Goal: Information Seeking & Learning: Learn about a topic

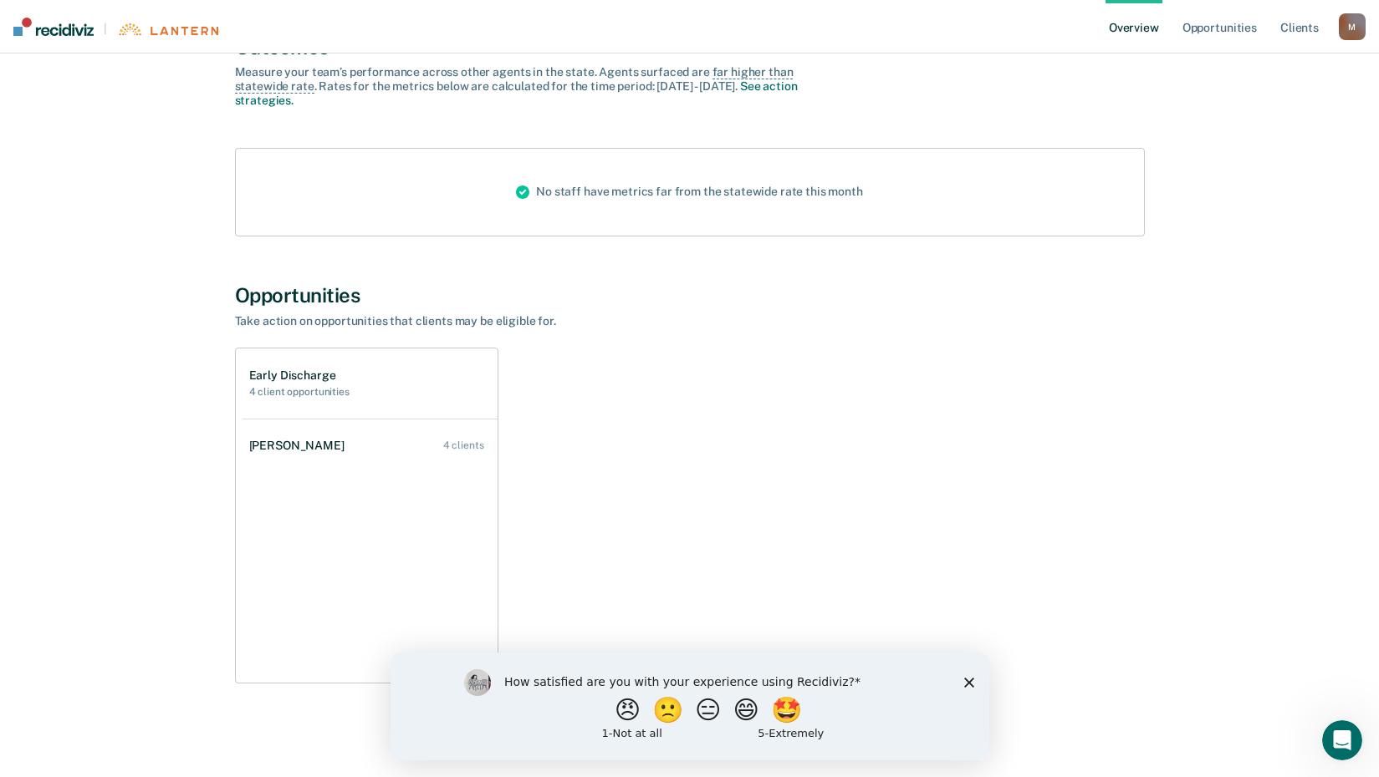
scroll to position [154, 0]
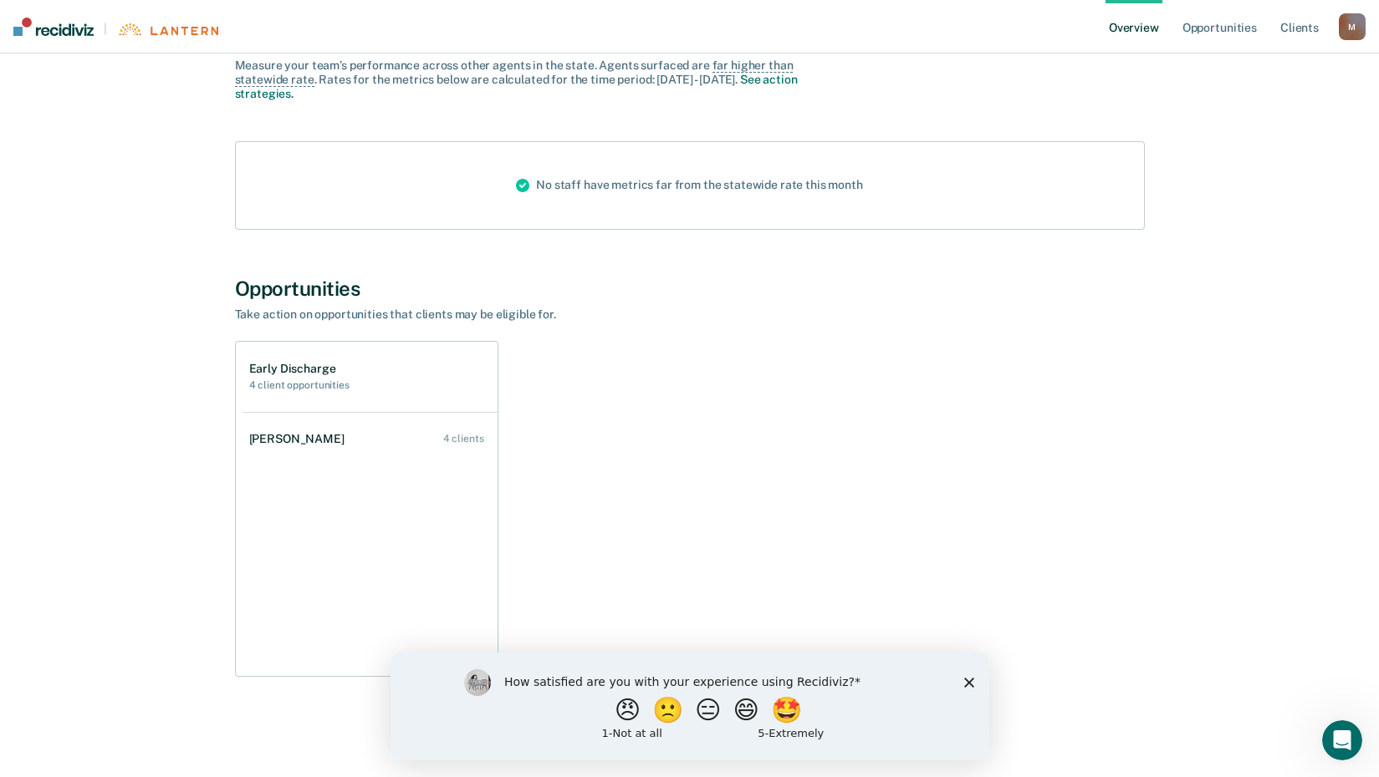
click at [968, 682] on polygon "Close survey" at bounding box center [968, 682] width 10 height 10
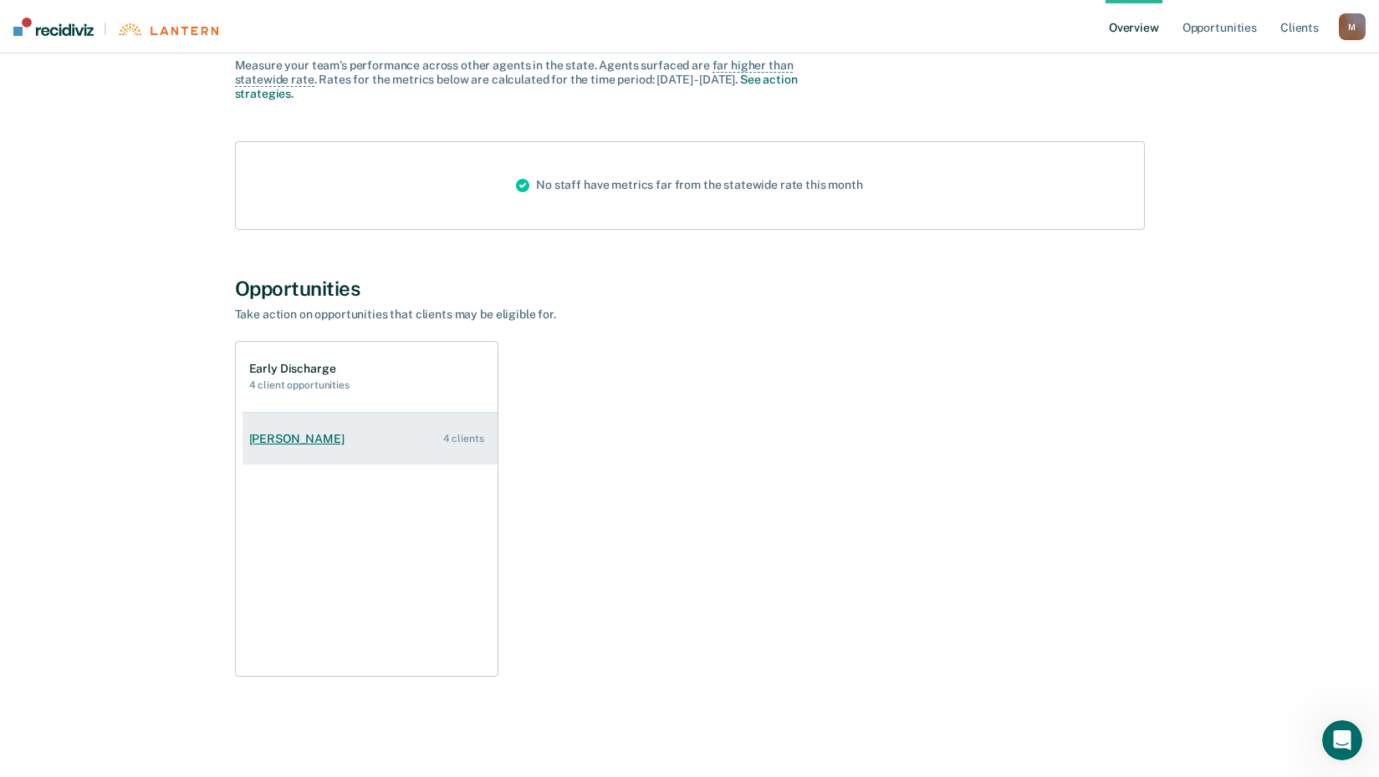
click at [295, 437] on div "[PERSON_NAME]" at bounding box center [300, 439] width 102 height 14
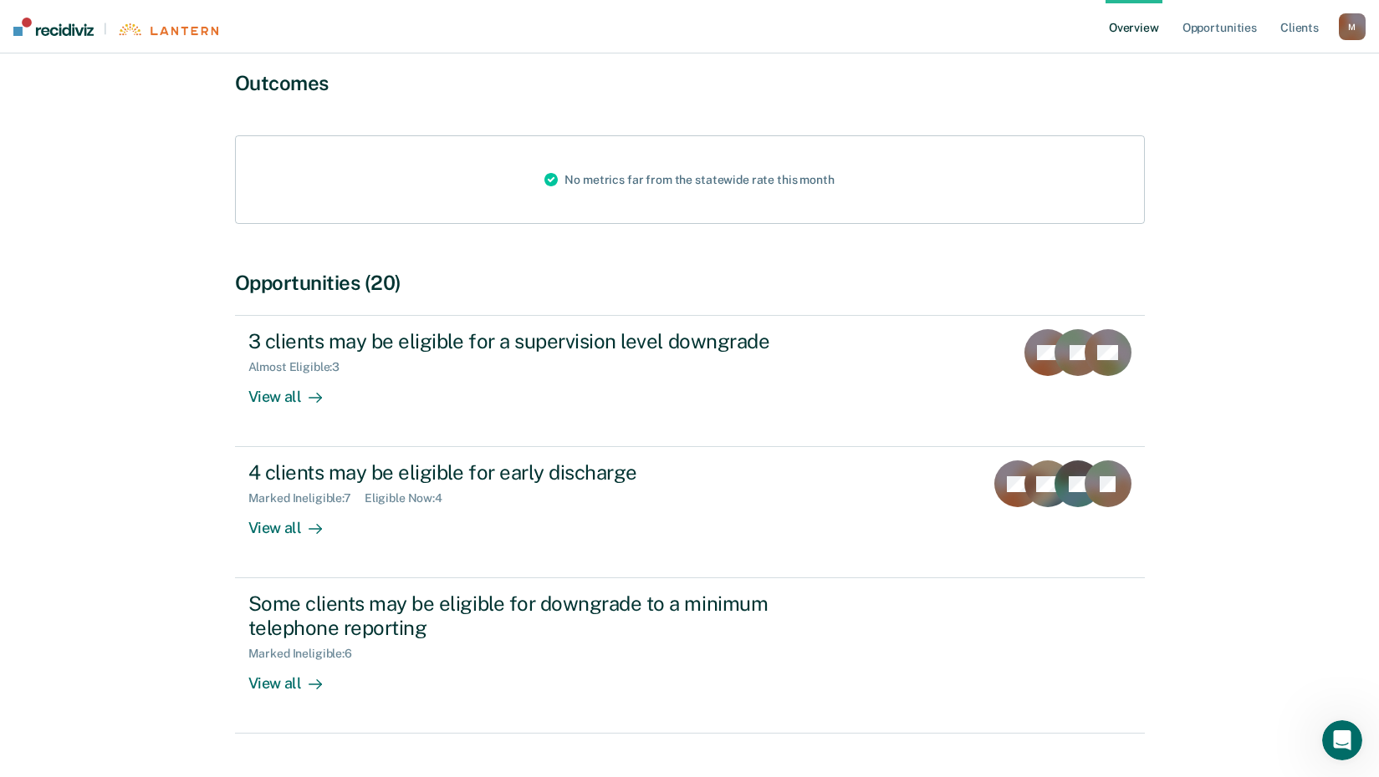
scroll to position [167, 0]
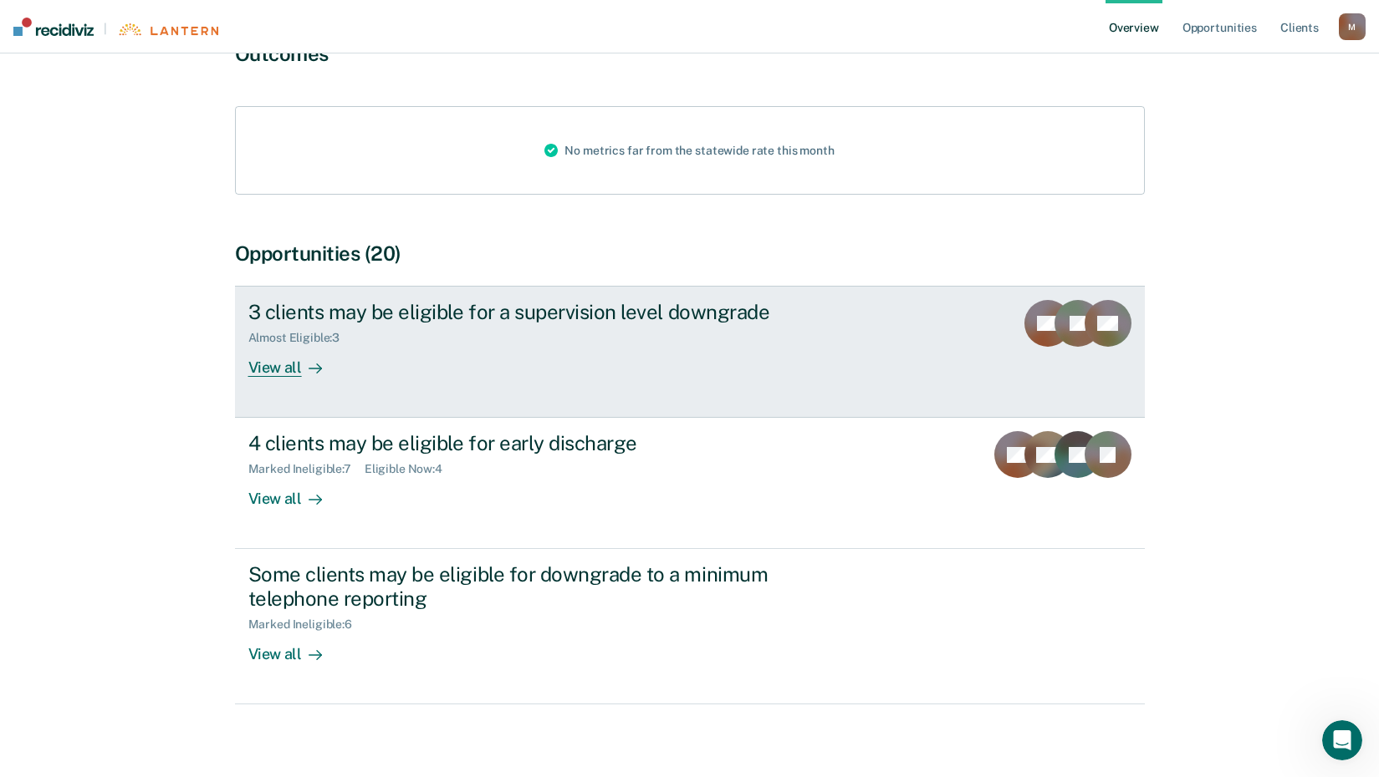
click at [277, 370] on div "View all" at bounding box center [295, 361] width 94 height 33
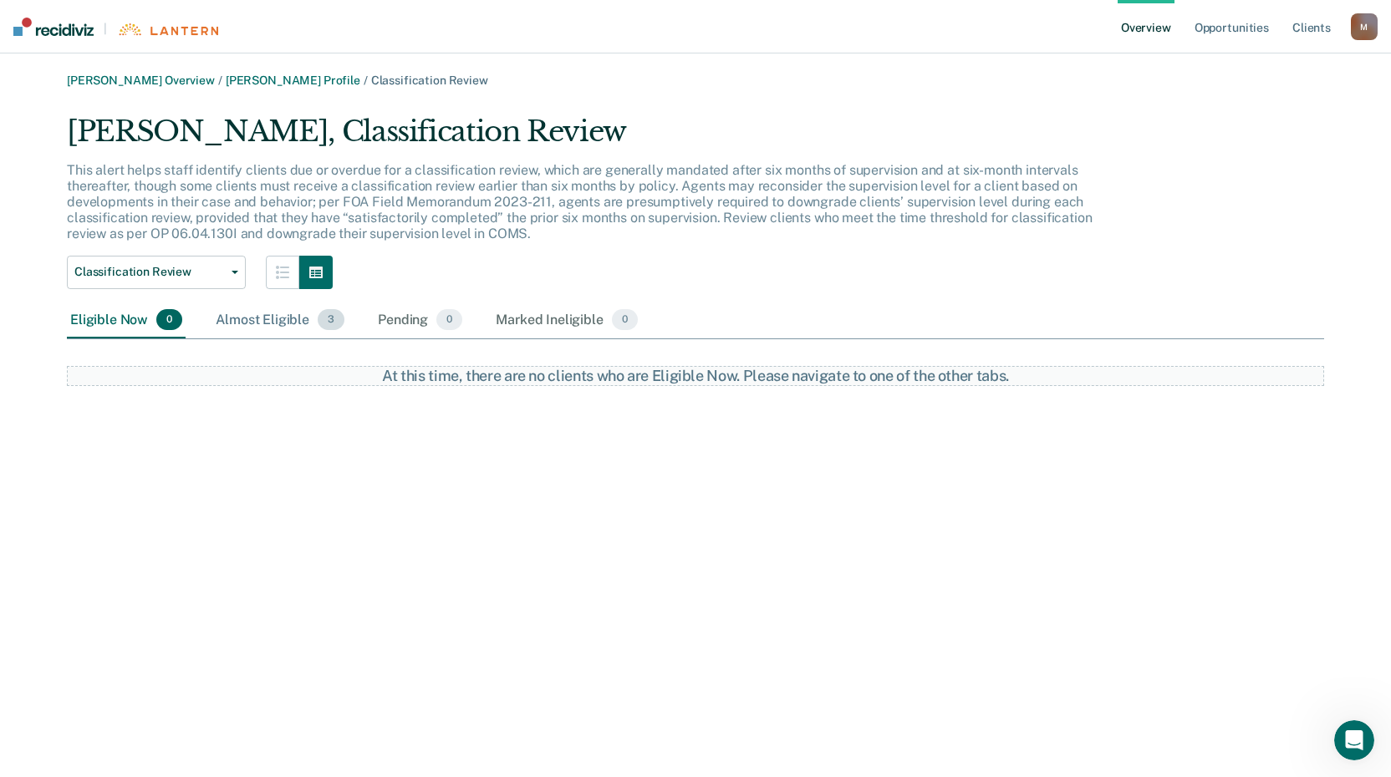
click at [286, 329] on div "Almost Eligible 3" at bounding box center [279, 321] width 135 height 37
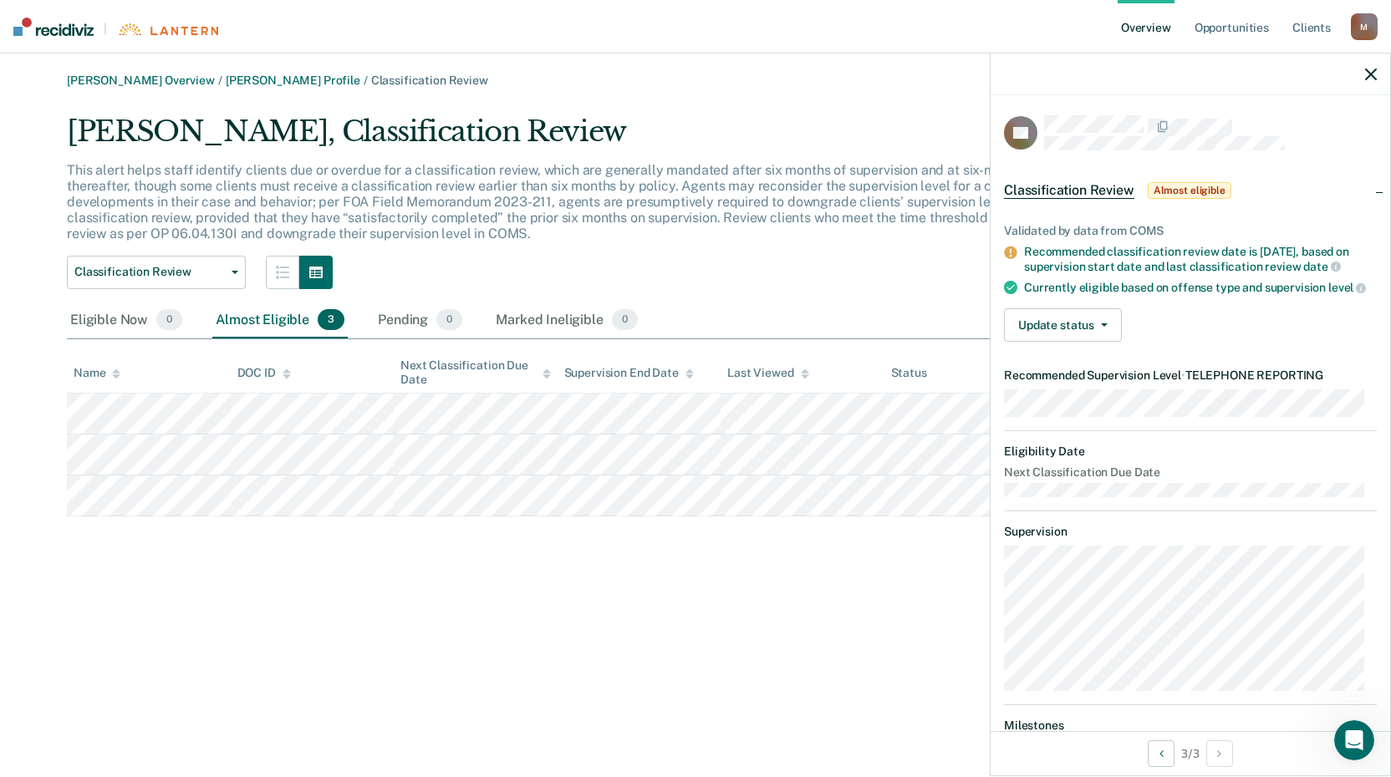
click at [689, 123] on div "[PERSON_NAME], Classification Review" at bounding box center [588, 139] width 1043 height 48
click at [1201, 27] on link "Opportunities" at bounding box center [1231, 27] width 81 height 54
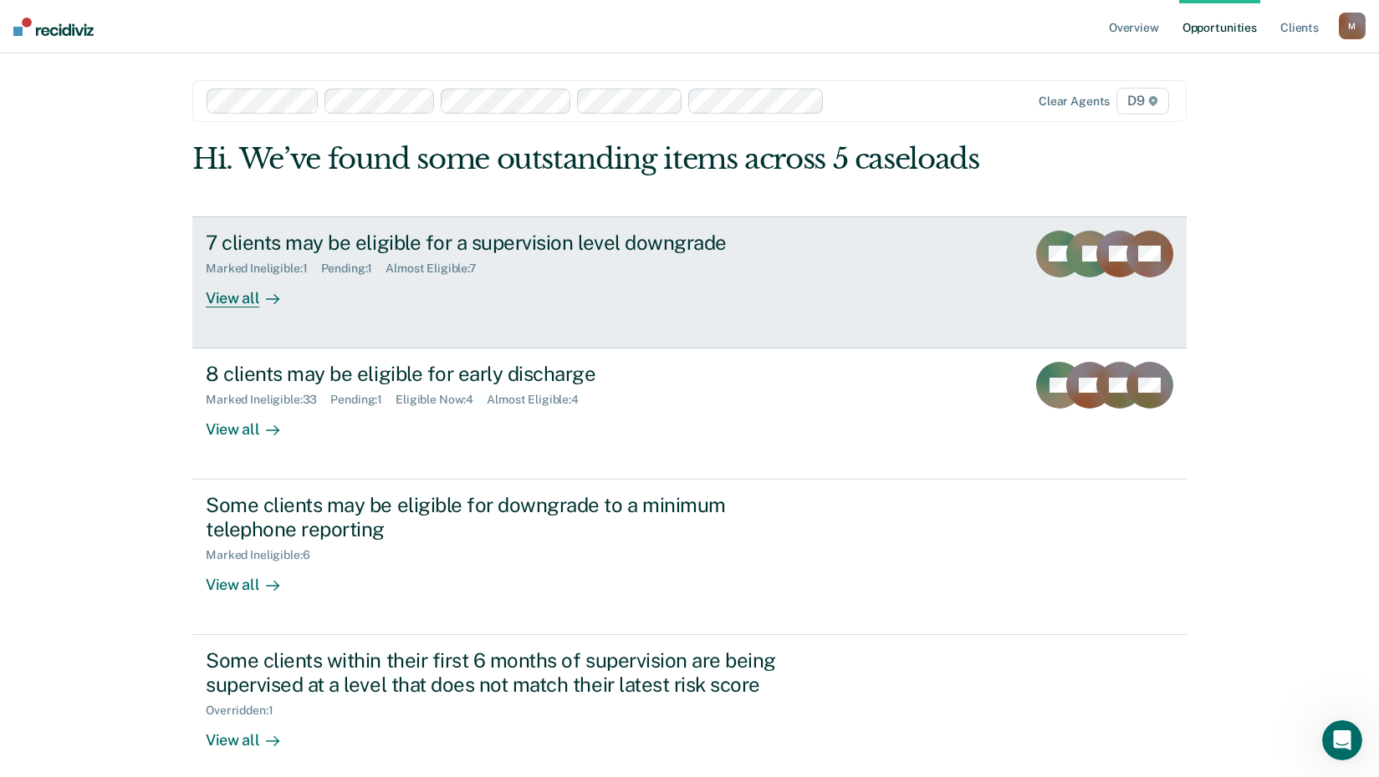
click at [229, 303] on div "View all" at bounding box center [253, 291] width 94 height 33
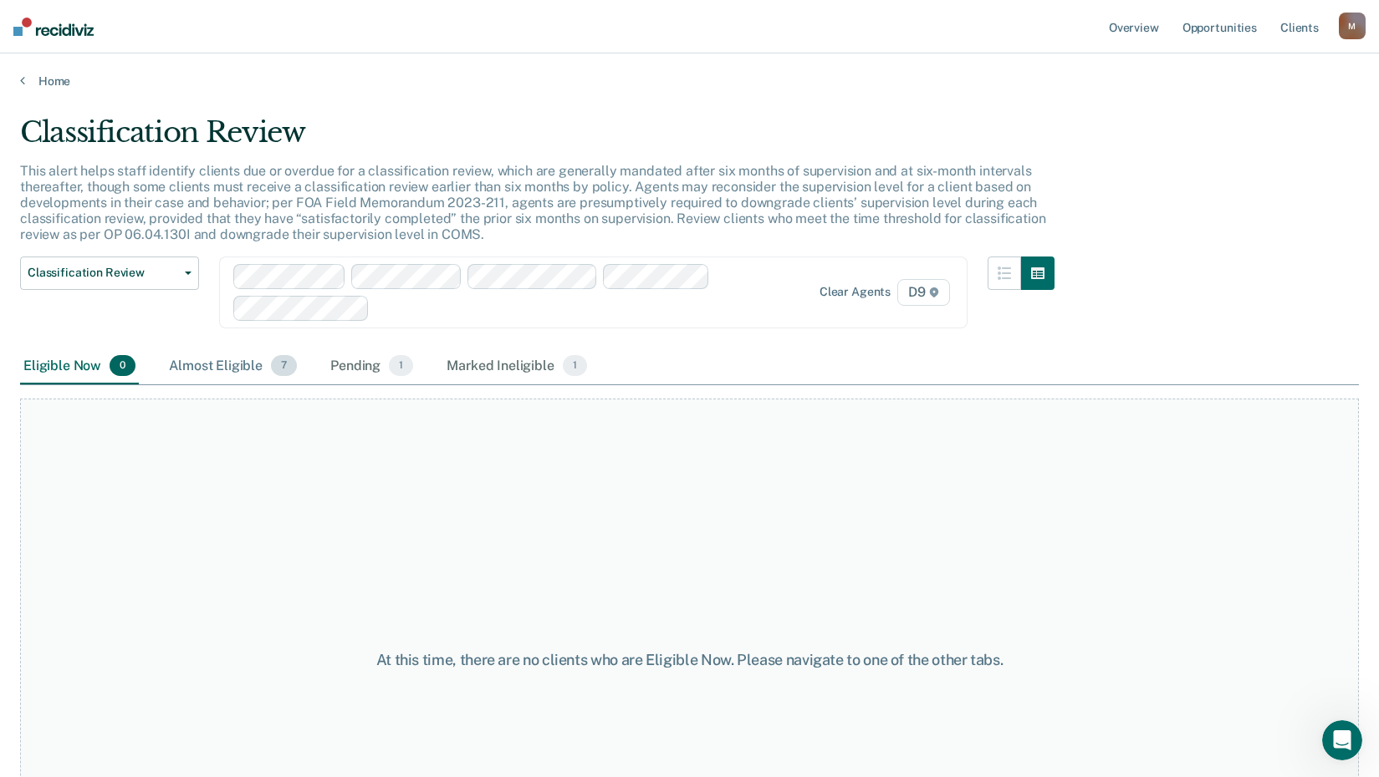
click at [220, 364] on div "Almost Eligible 7" at bounding box center [233, 367] width 135 height 37
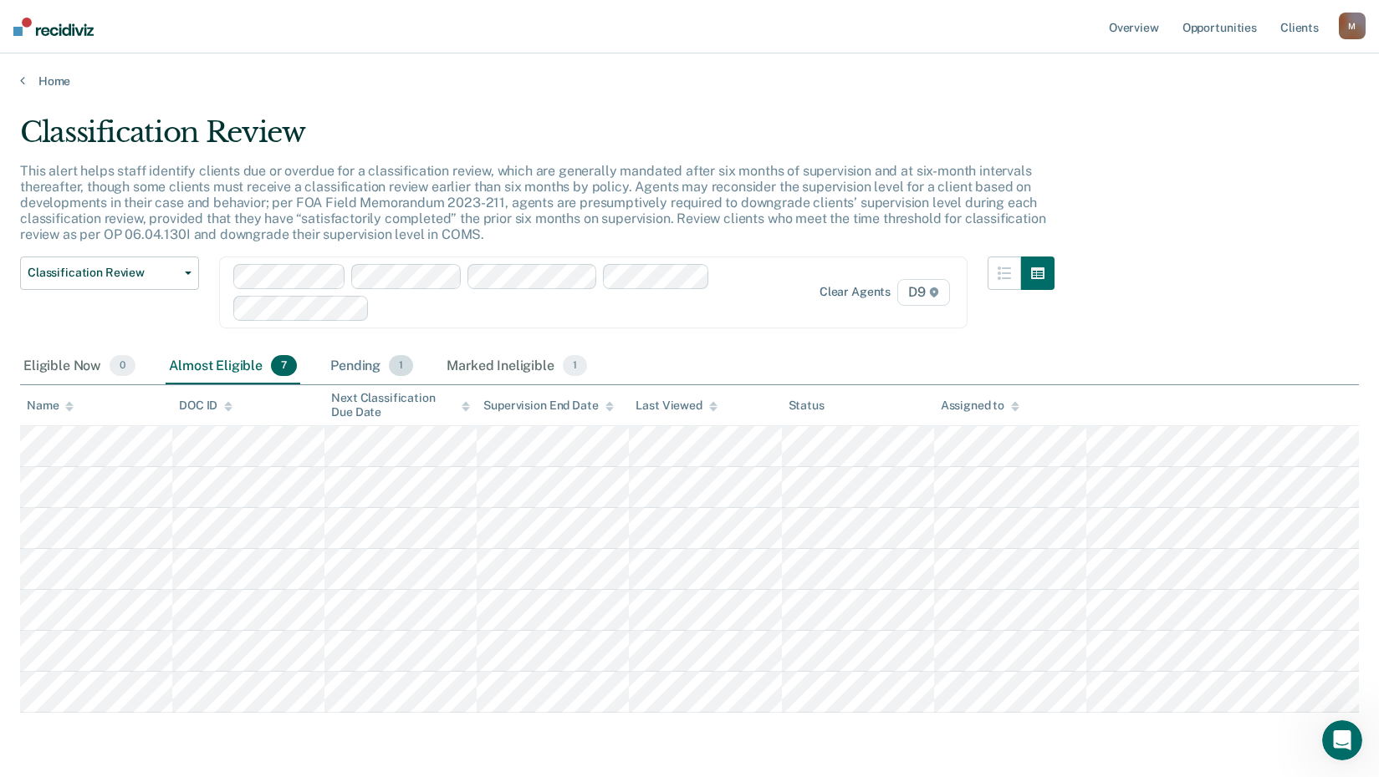
click at [356, 378] on div "Pending 1" at bounding box center [371, 367] width 89 height 37
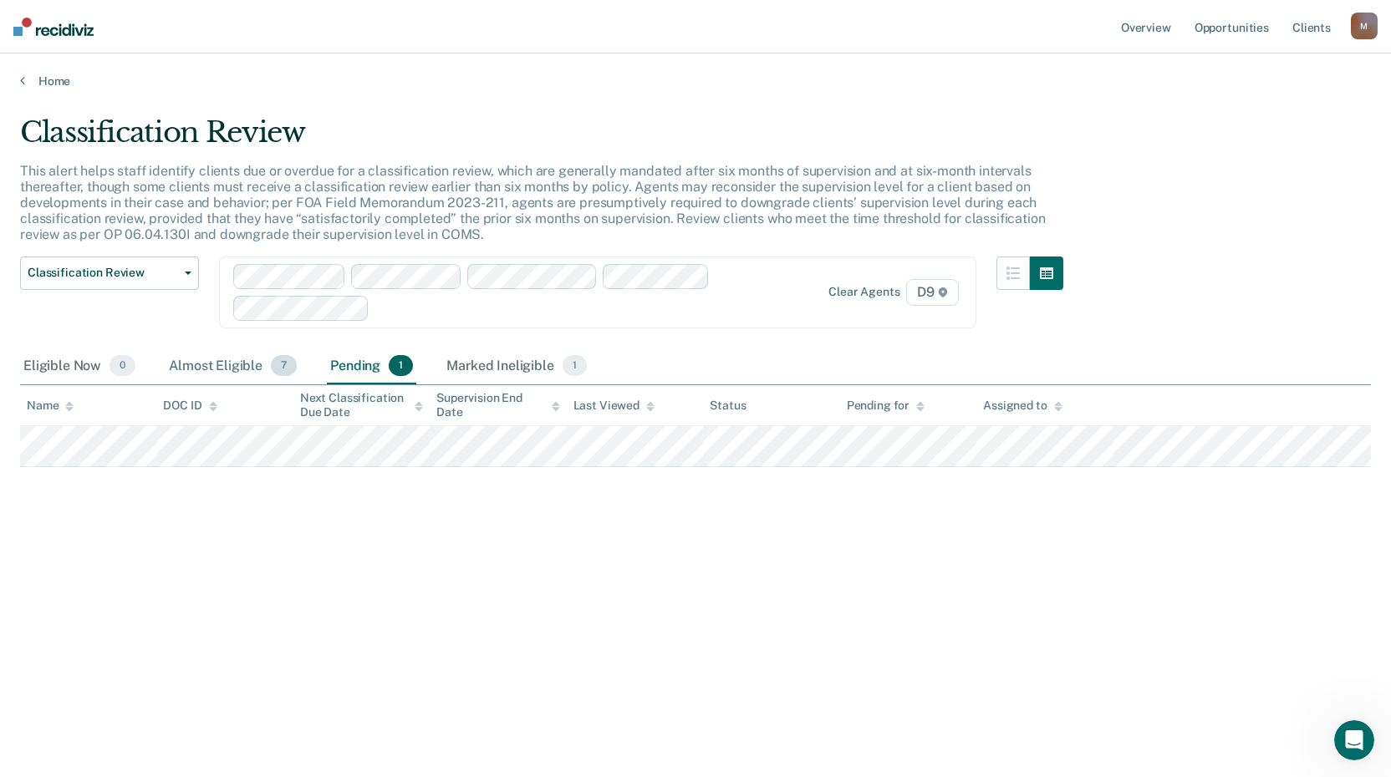
click at [229, 368] on div "Almost Eligible 7" at bounding box center [233, 367] width 135 height 37
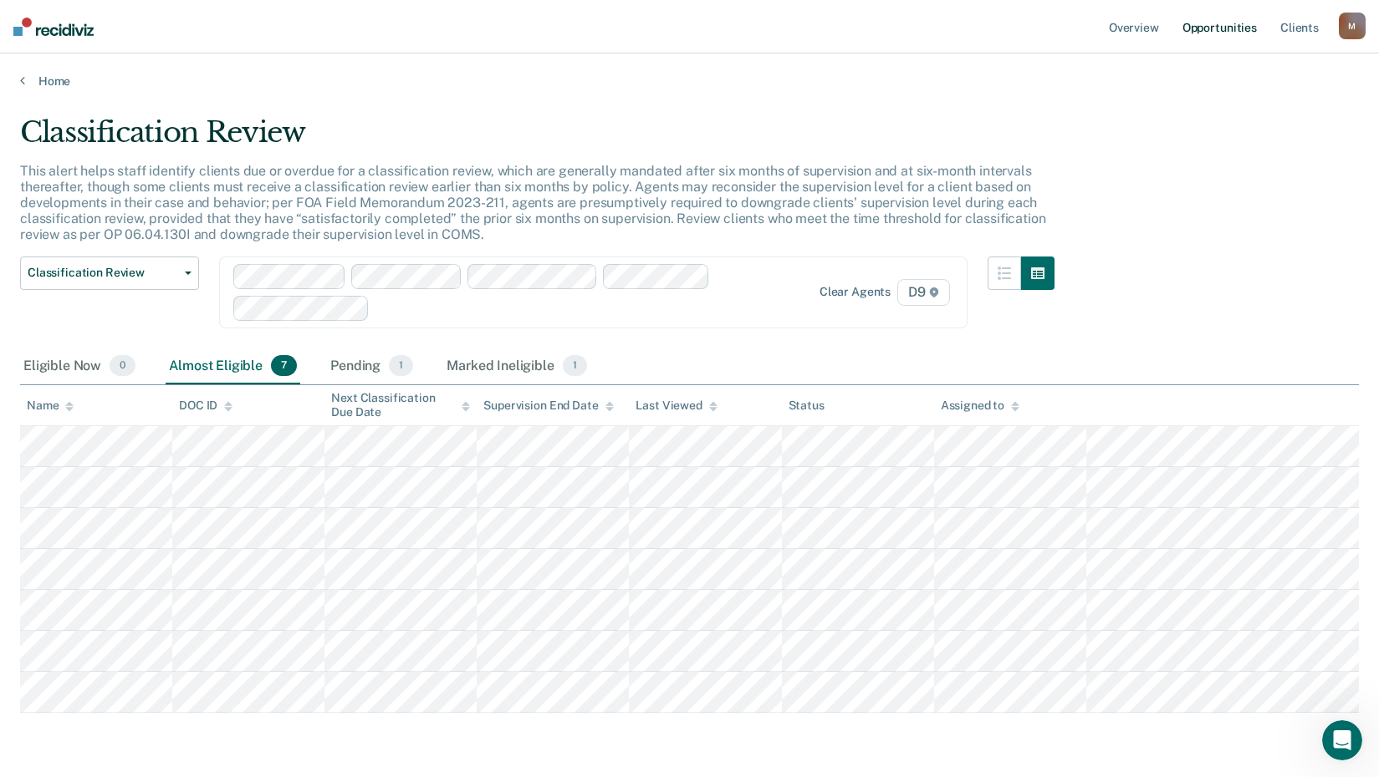
click at [1218, 26] on link "Opportunities" at bounding box center [1219, 27] width 81 height 54
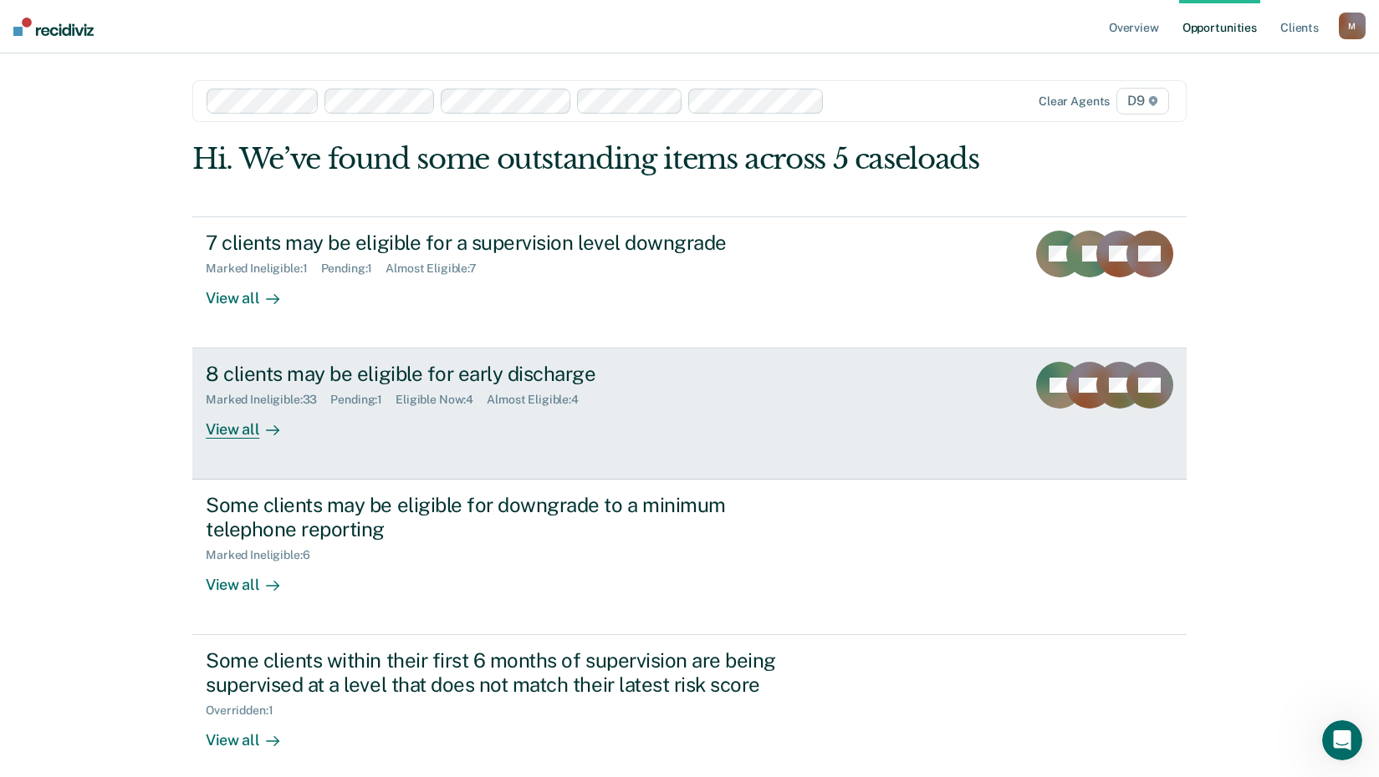
click at [225, 436] on div "View all" at bounding box center [253, 423] width 94 height 33
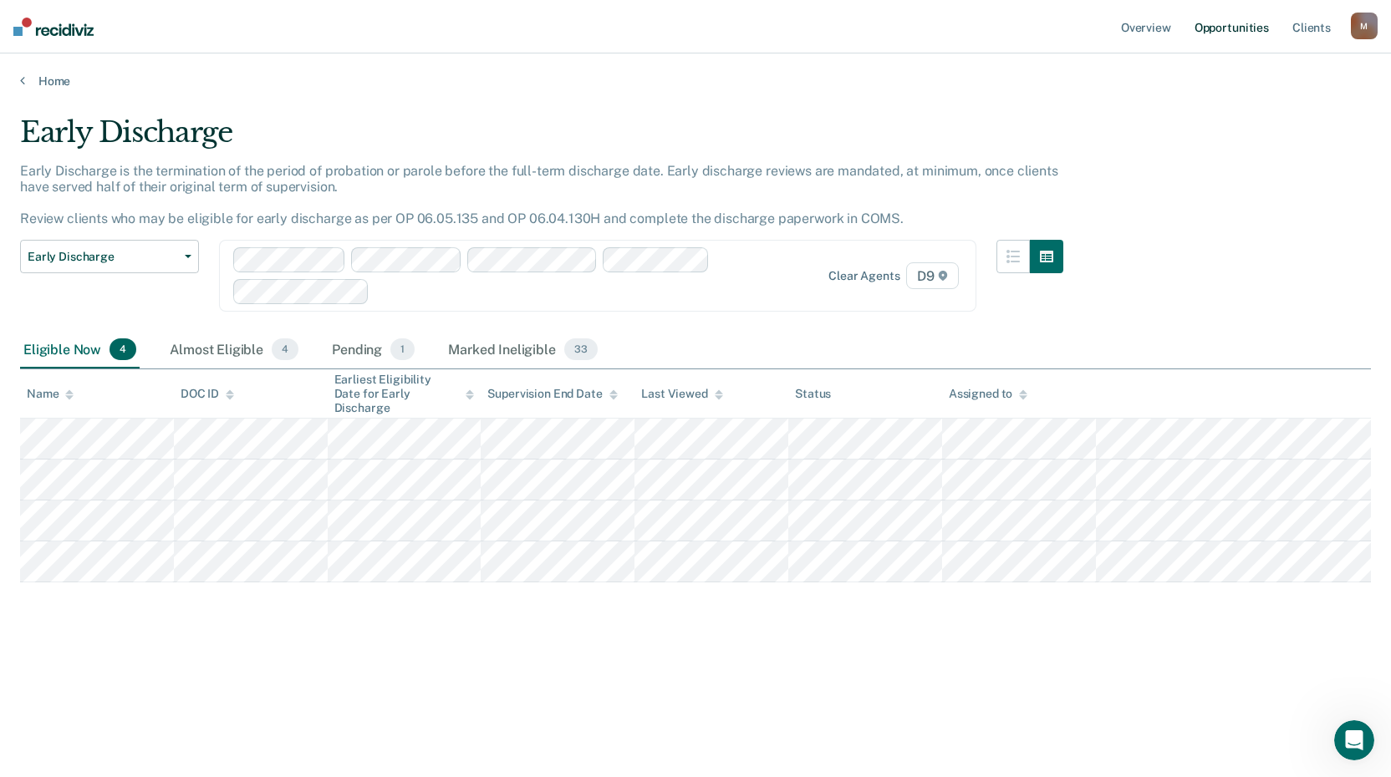
click at [1230, 35] on link "Opportunities" at bounding box center [1231, 27] width 81 height 54
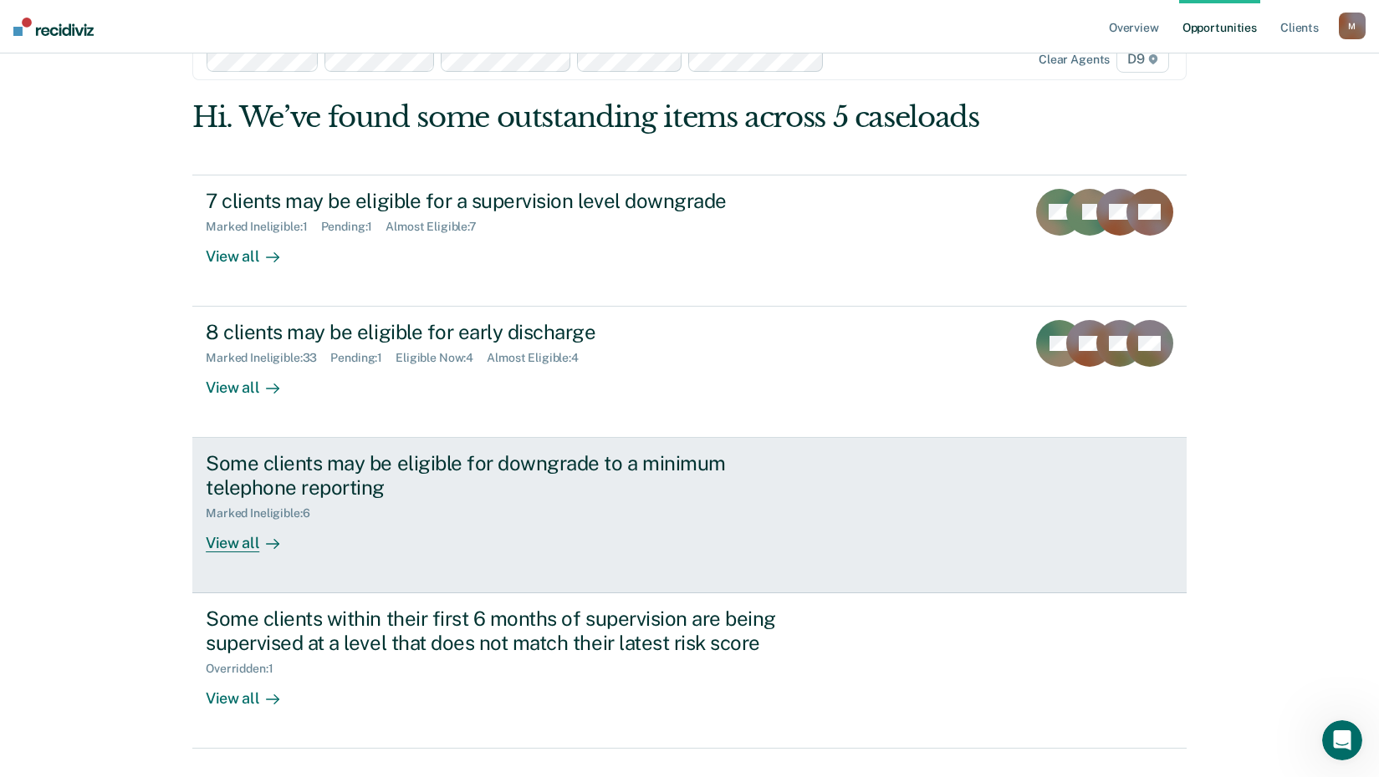
scroll to position [80, 0]
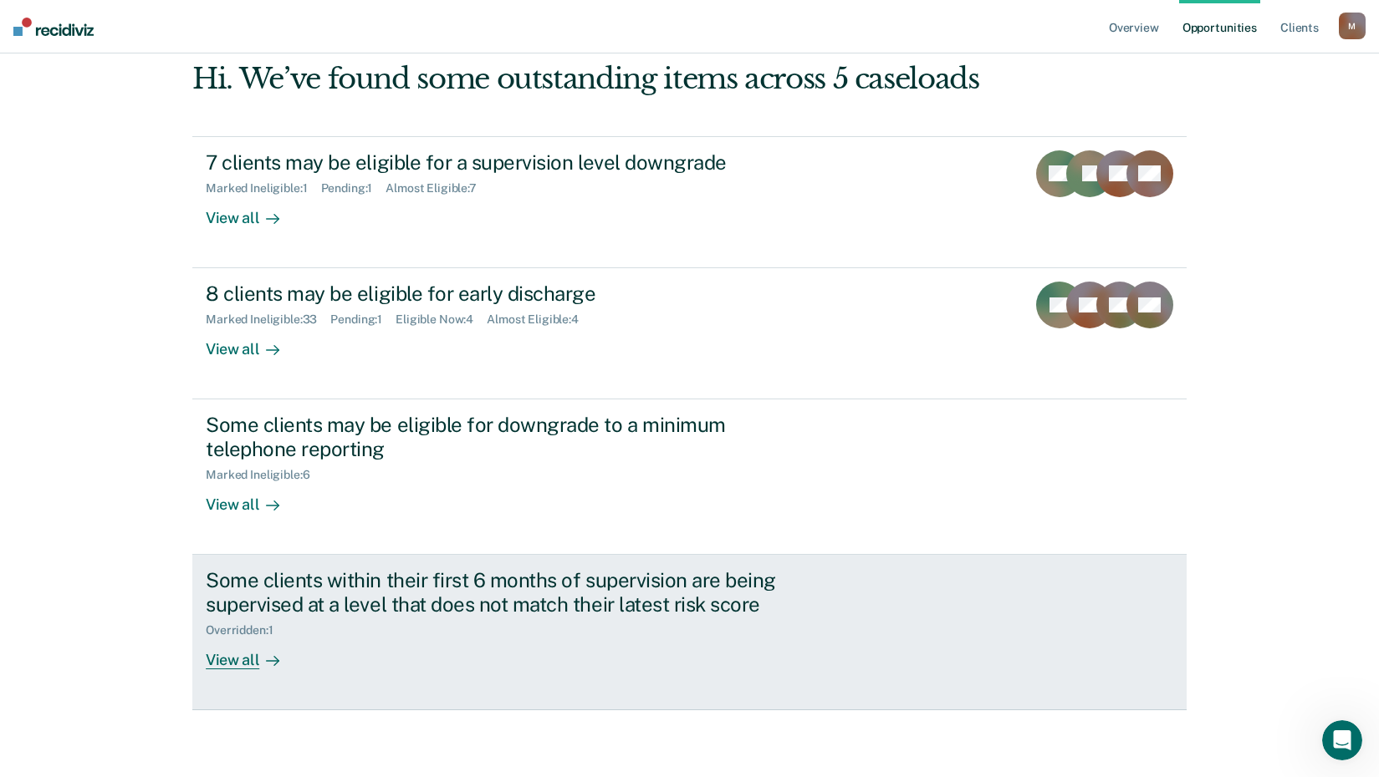
click at [239, 664] on div "View all" at bounding box center [253, 654] width 94 height 33
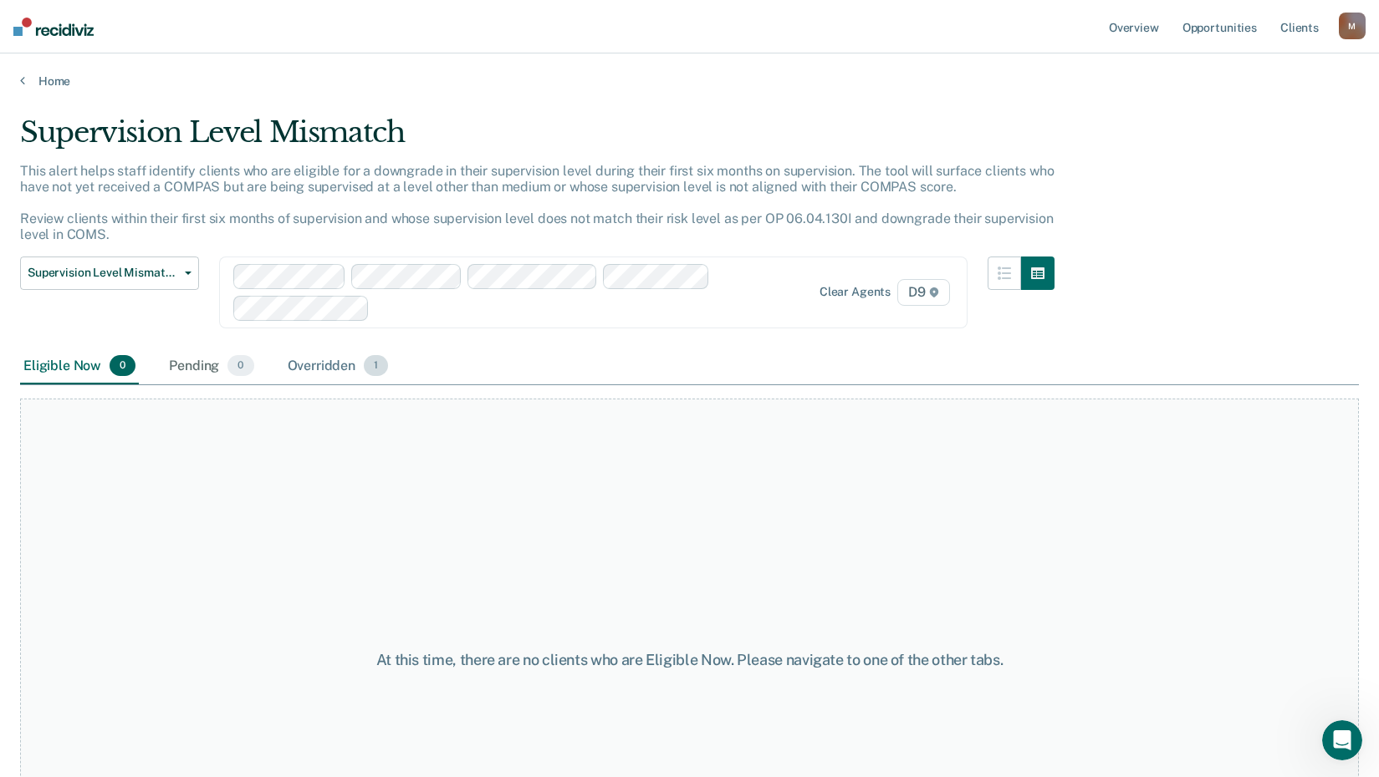
click at [308, 370] on div "Overridden 1" at bounding box center [338, 367] width 108 height 37
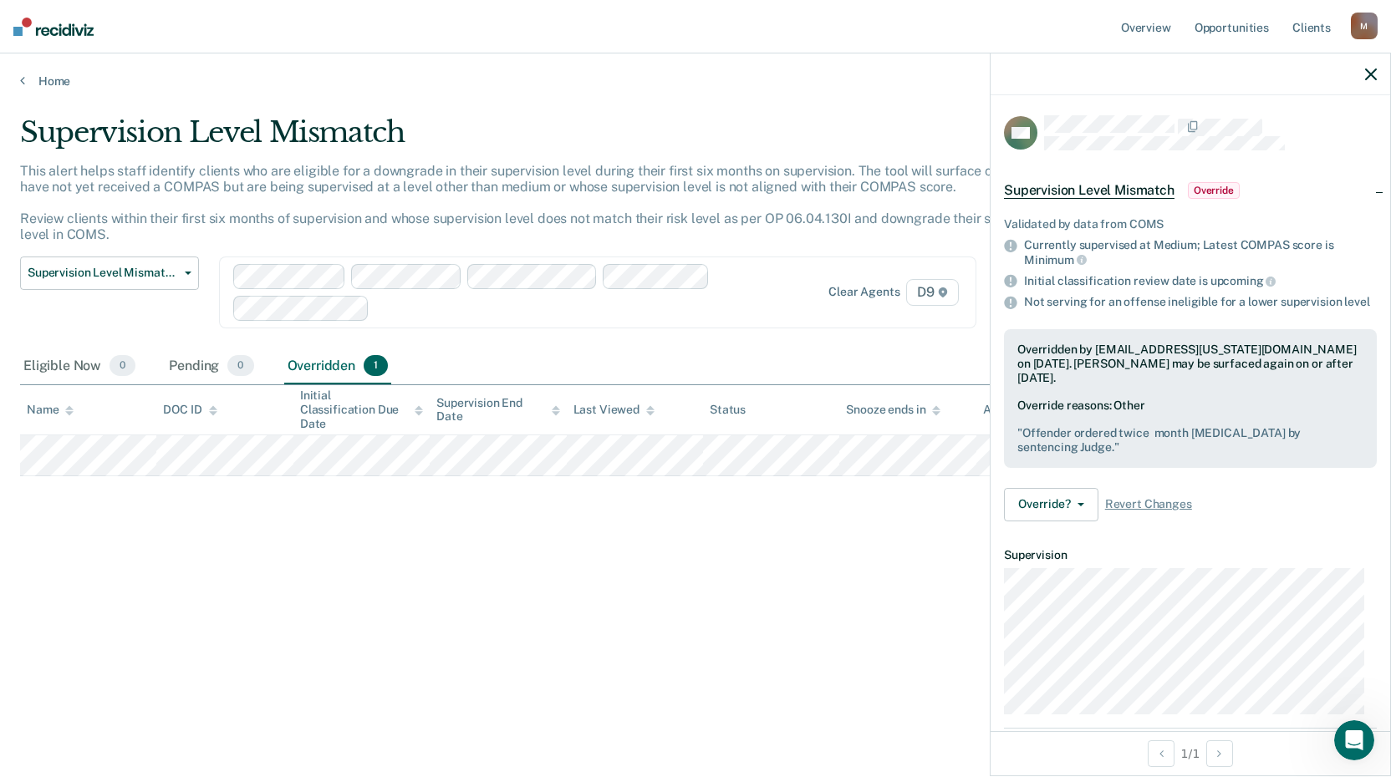
click at [1211, 190] on span "Override" at bounding box center [1214, 190] width 52 height 17
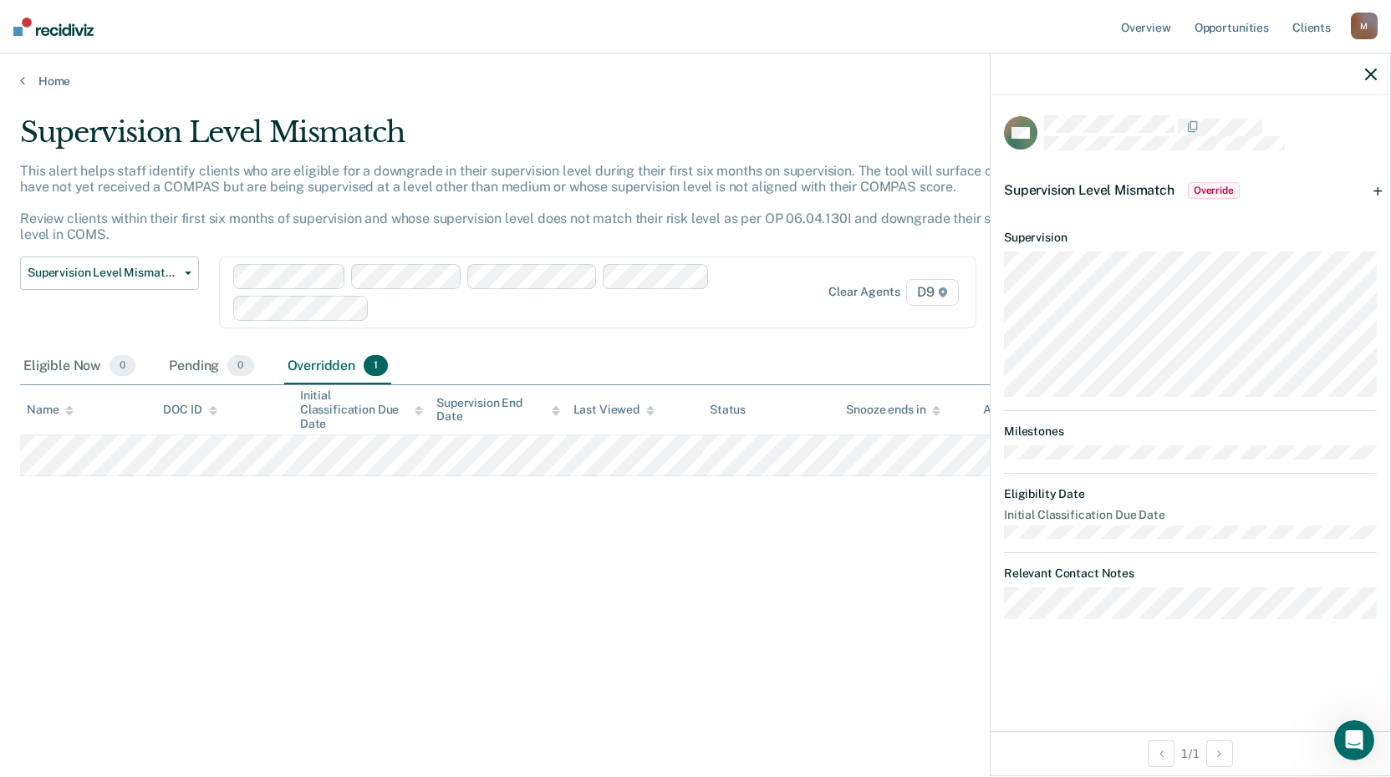
click at [1360, 75] on div at bounding box center [1191, 75] width 400 height 42
click at [1368, 76] on icon "button" at bounding box center [1371, 75] width 12 height 12
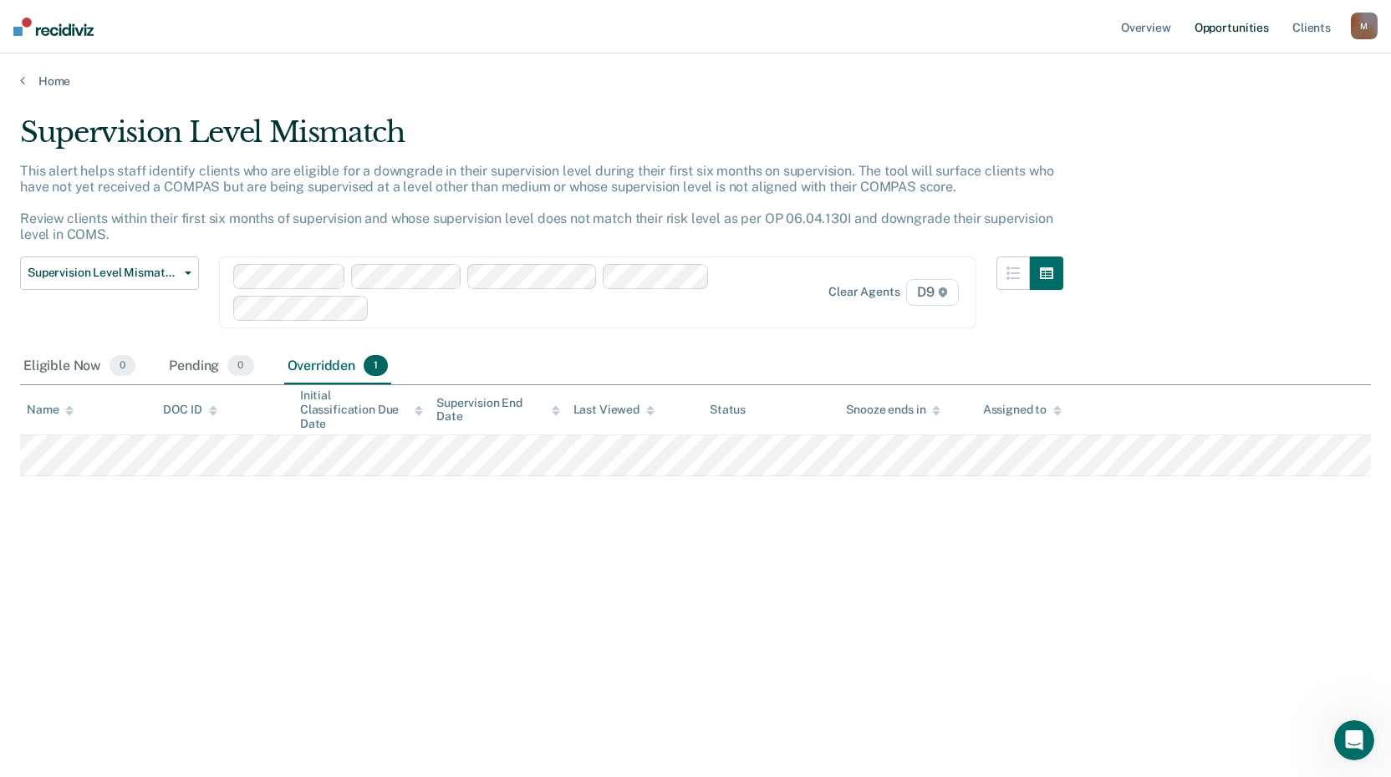
click at [1233, 32] on link "Opportunities" at bounding box center [1231, 27] width 81 height 54
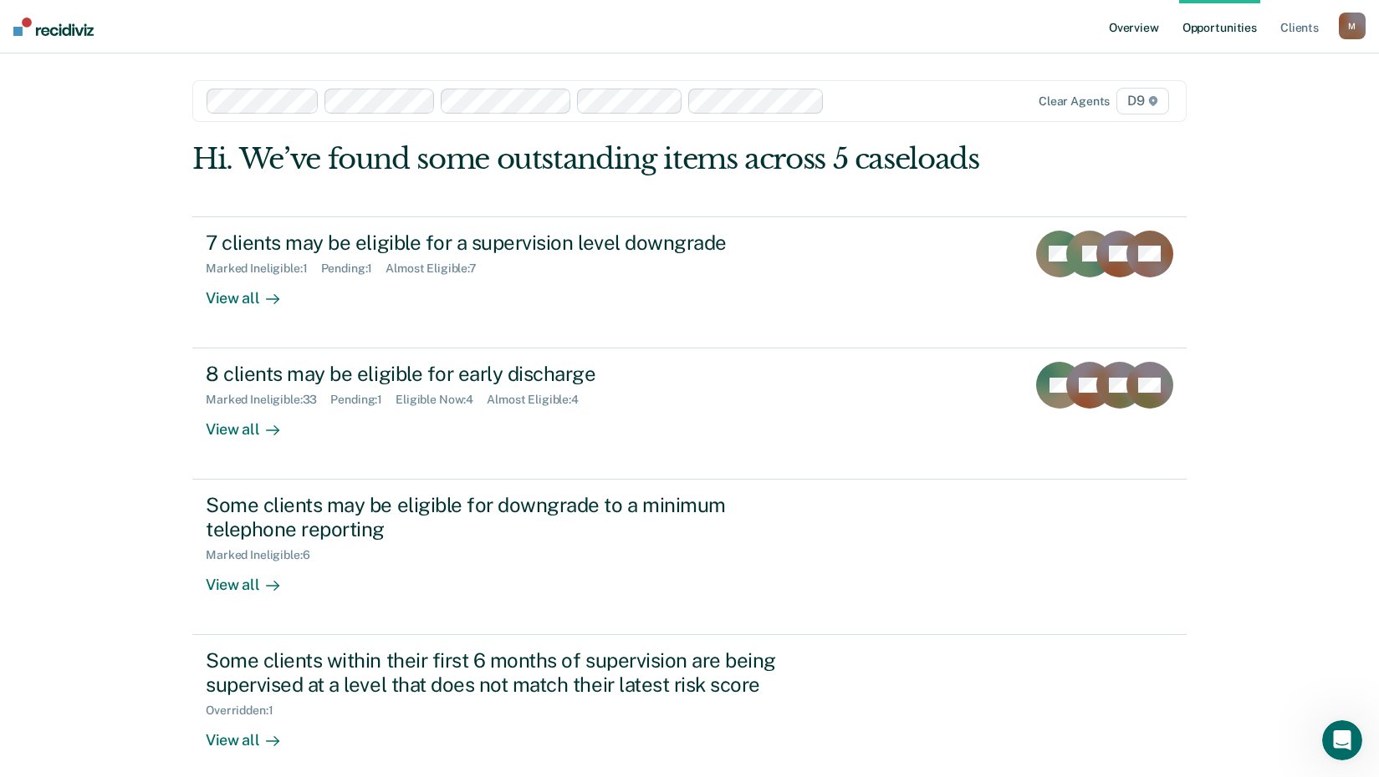
click at [1140, 38] on link "Overview" at bounding box center [1133, 27] width 57 height 54
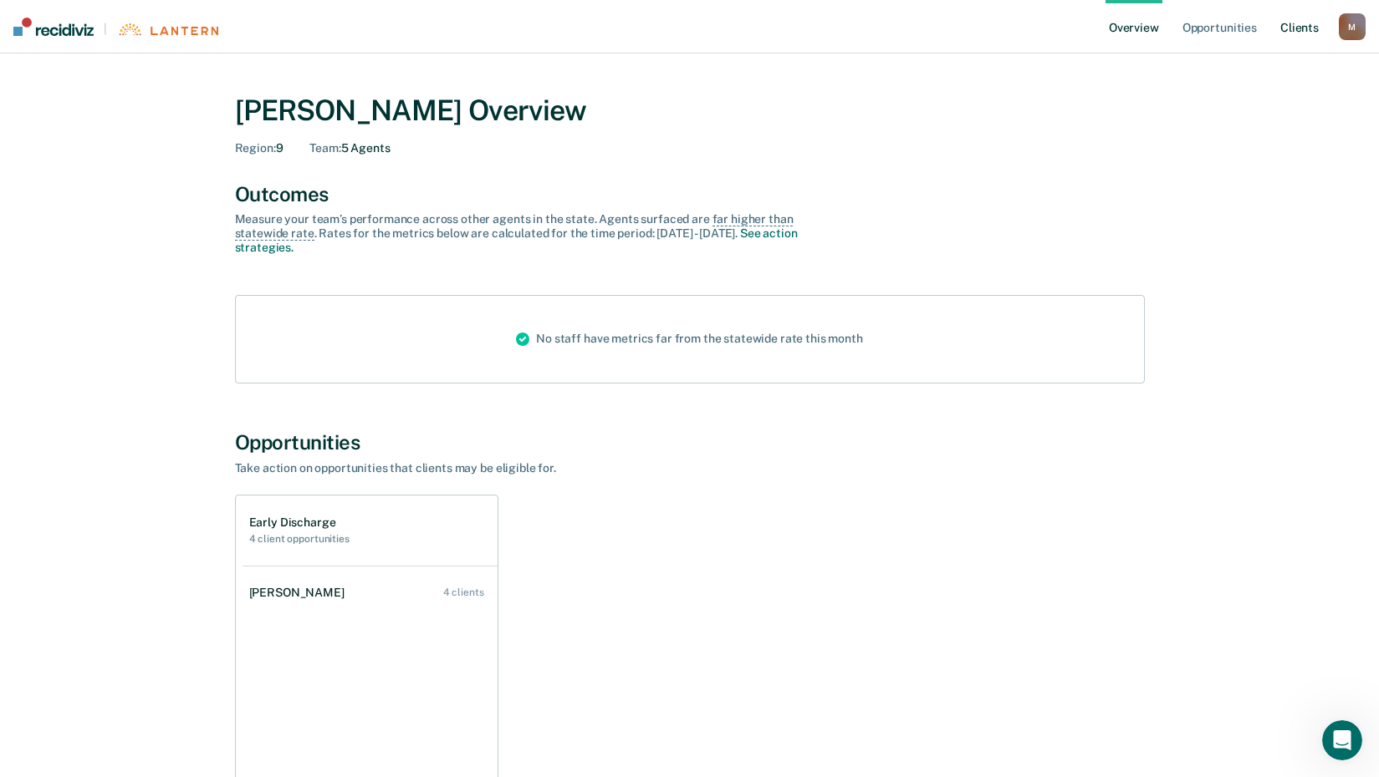
click at [1298, 38] on link "Client s" at bounding box center [1299, 27] width 45 height 54
